Goal: Use online tool/utility: Utilize a website feature to perform a specific function

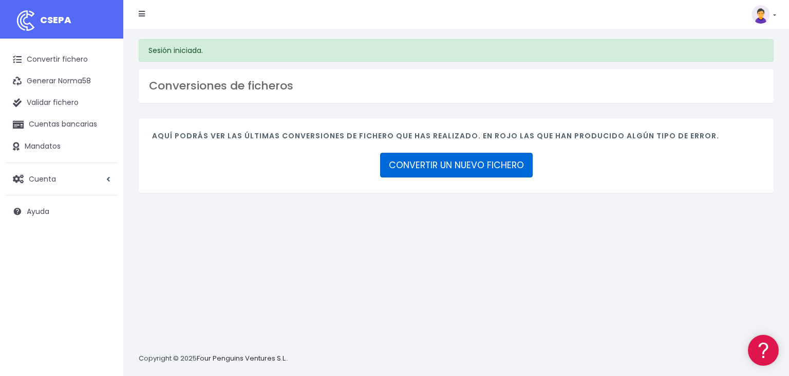
click at [502, 161] on link "CONVERTIR UN NUEVO FICHERO" at bounding box center [456, 165] width 153 height 25
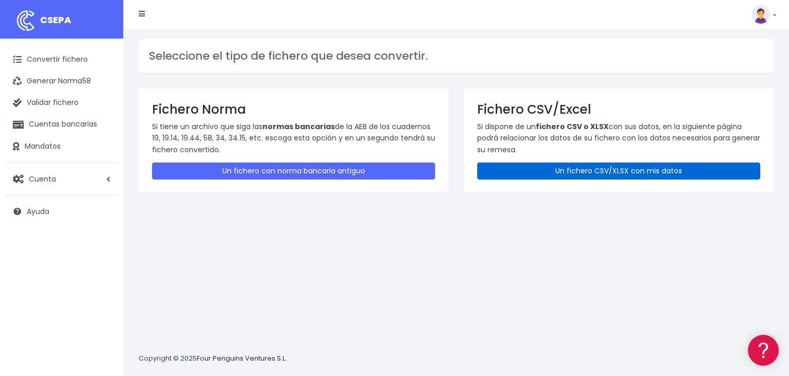
click at [658, 170] on link "Un fichero CSV/XLSX con mis datos" at bounding box center [618, 170] width 283 height 17
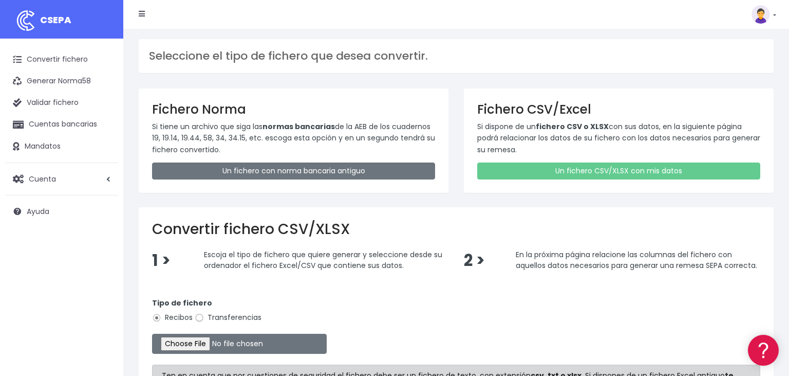
click at [200, 315] on input "Transferencias" at bounding box center [199, 317] width 9 height 9
radio input "true"
click at [186, 343] on input "file" at bounding box center [239, 343] width 175 height 20
type input "C:\fakepath\06102025.csv"
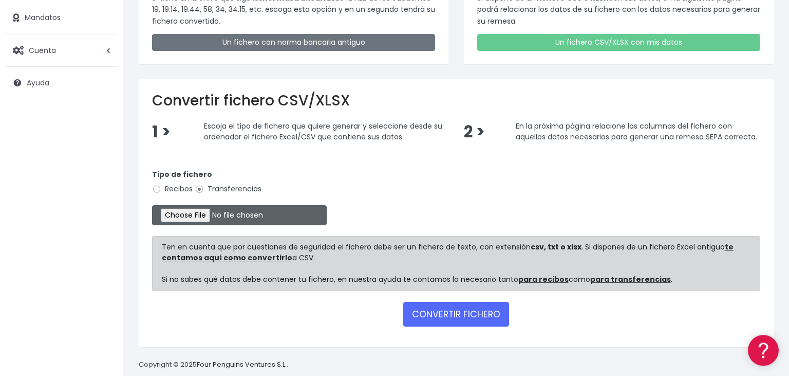
scroll to position [141, 0]
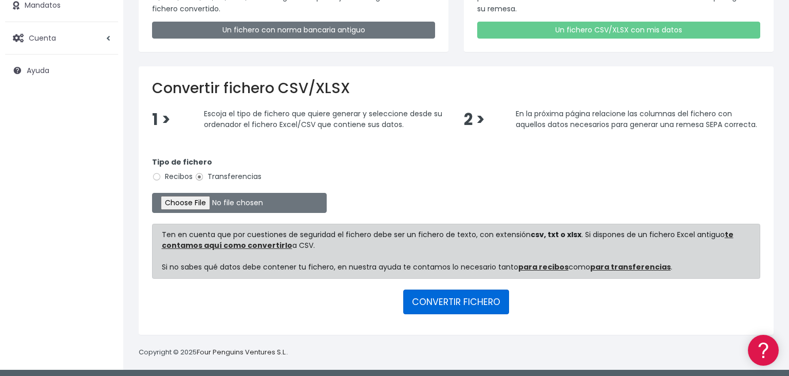
click at [464, 297] on button "CONVERTIR FICHERO" at bounding box center [456, 301] width 106 height 25
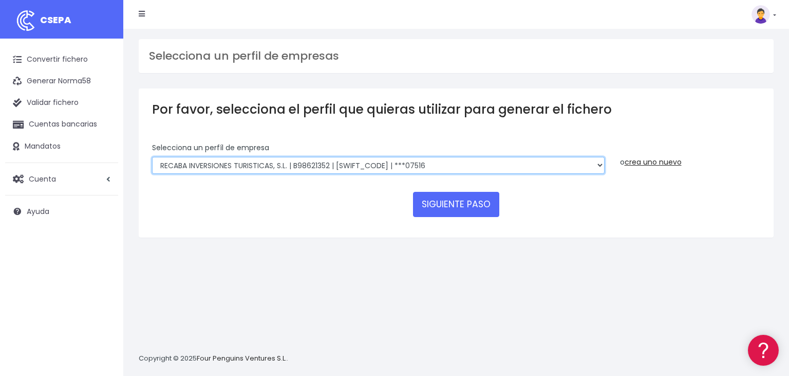
click at [152, 157] on select "RECABA INVERSIONES TURISTICAS, S.L. | B98621352 | CAIXESBBXXX | ***07516 RECABA…" at bounding box center [378, 165] width 453 height 17
select select "1745"
click option "LA PEPICA, S.L. | B46938189 | CAIXESBBXXX | ***60153" at bounding box center [0, 0] width 0 height 0
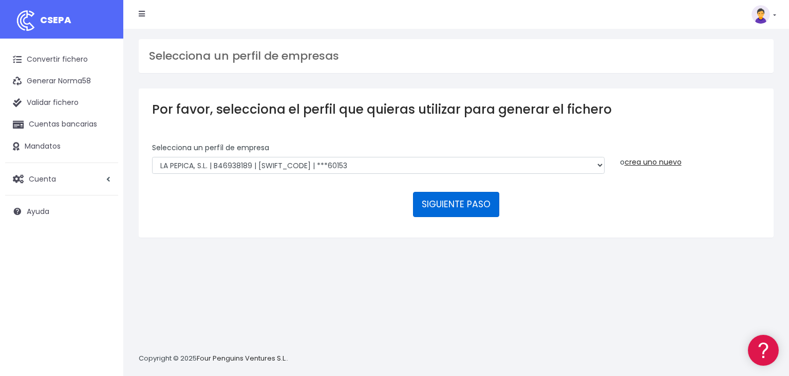
click at [444, 192] on button "SIGUIENTE PASO" at bounding box center [456, 204] width 86 height 25
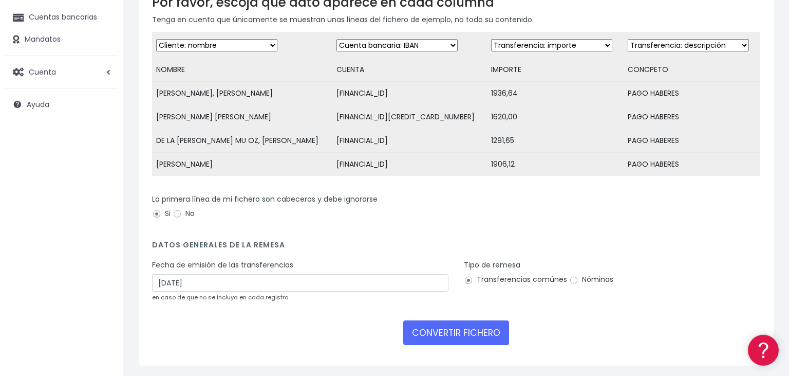
scroll to position [108, 0]
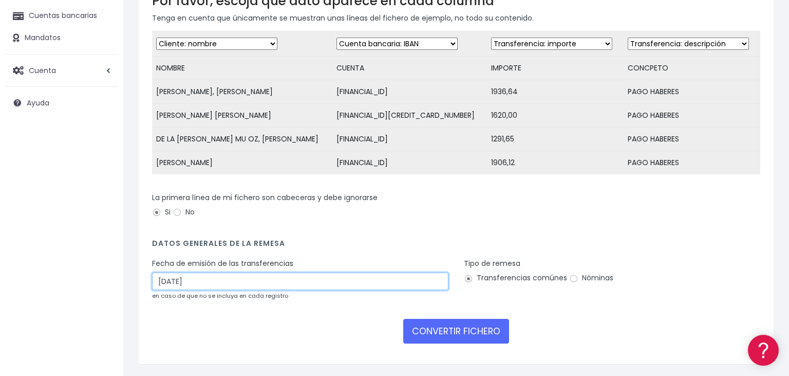
click at [199, 282] on input "[DATE]" at bounding box center [300, 280] width 296 height 17
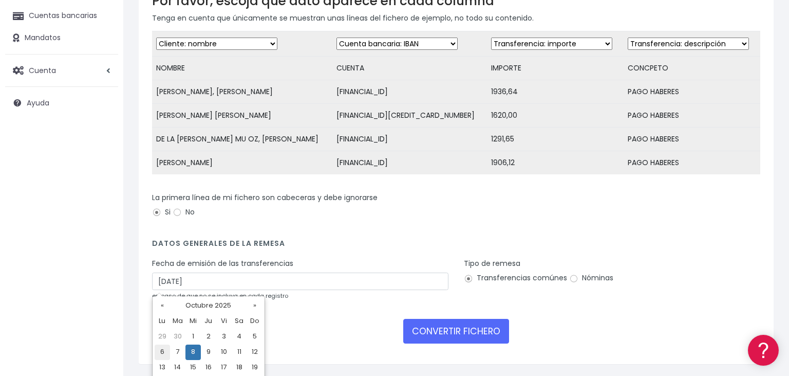
click at [163, 350] on td "6" at bounding box center [162, 351] width 15 height 15
type input "06/10/2025"
click at [573, 280] on input "Nóminas" at bounding box center [573, 278] width 9 height 9
radio input "true"
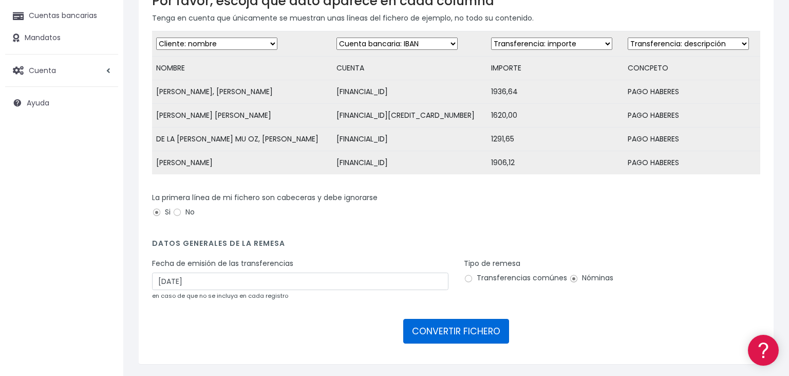
click at [437, 330] on button "CONVERTIR FICHERO" at bounding box center [456, 330] width 106 height 25
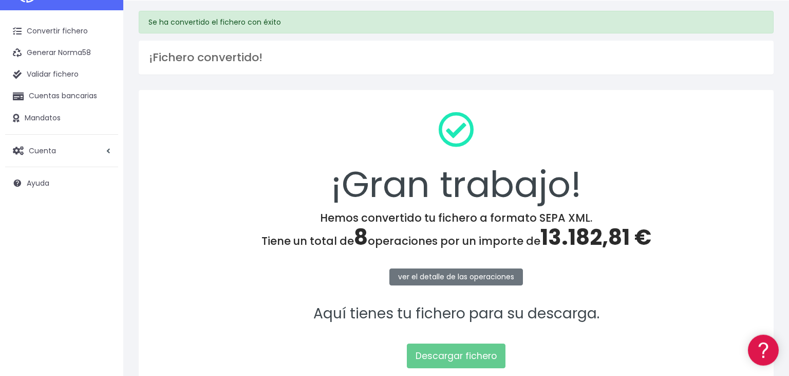
scroll to position [54, 0]
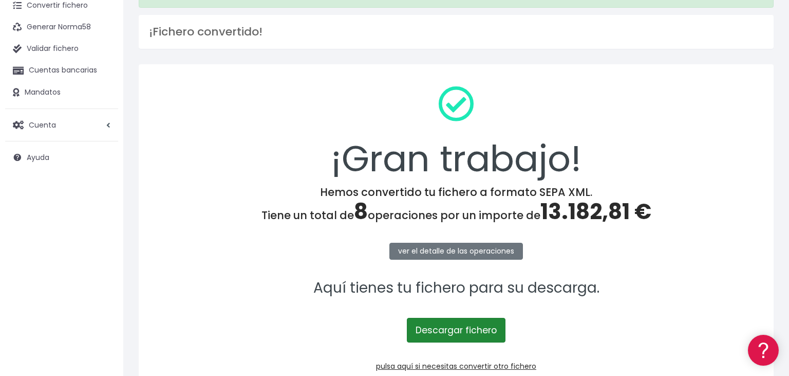
click at [452, 330] on link "Descargar fichero" at bounding box center [456, 329] width 99 height 25
click at [448, 338] on link "Descargar fichero" at bounding box center [456, 329] width 99 height 25
